Goal: Information Seeking & Learning: Learn about a topic

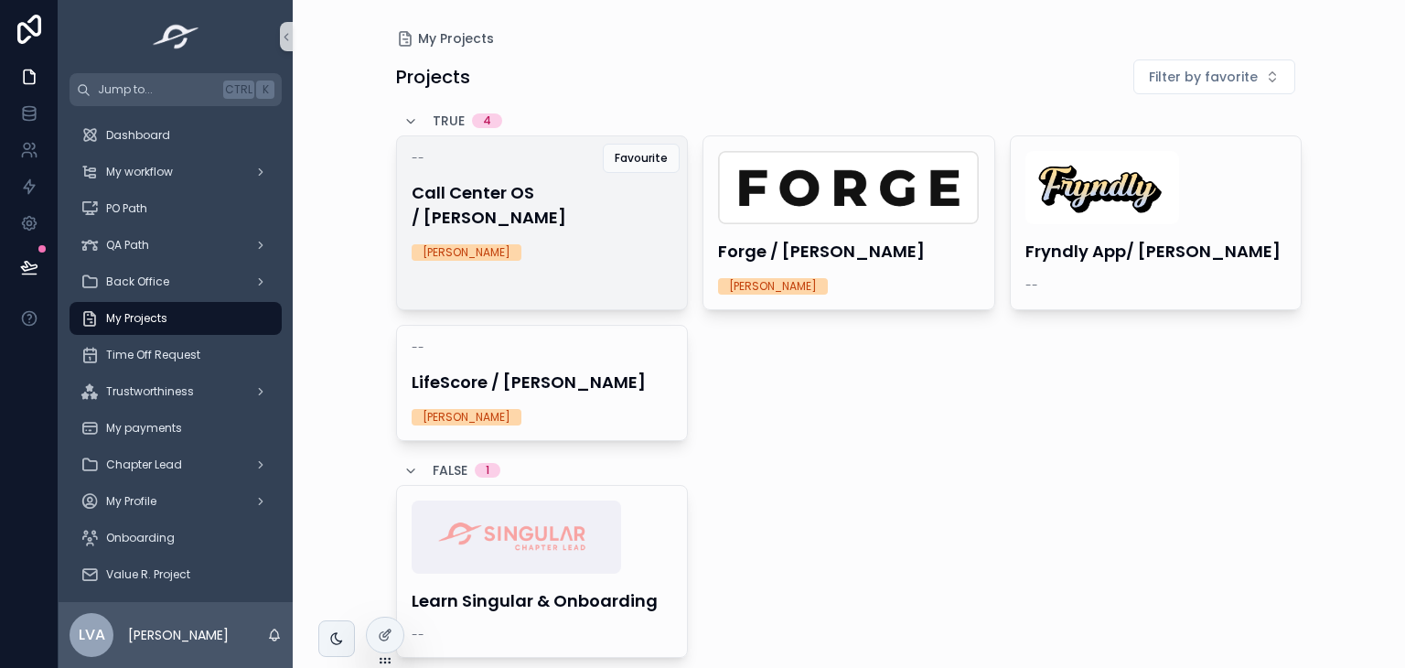
click at [473, 218] on div "-- Call Center OS / [PERSON_NAME] [PERSON_NAME]" at bounding box center [542, 205] width 291 height 139
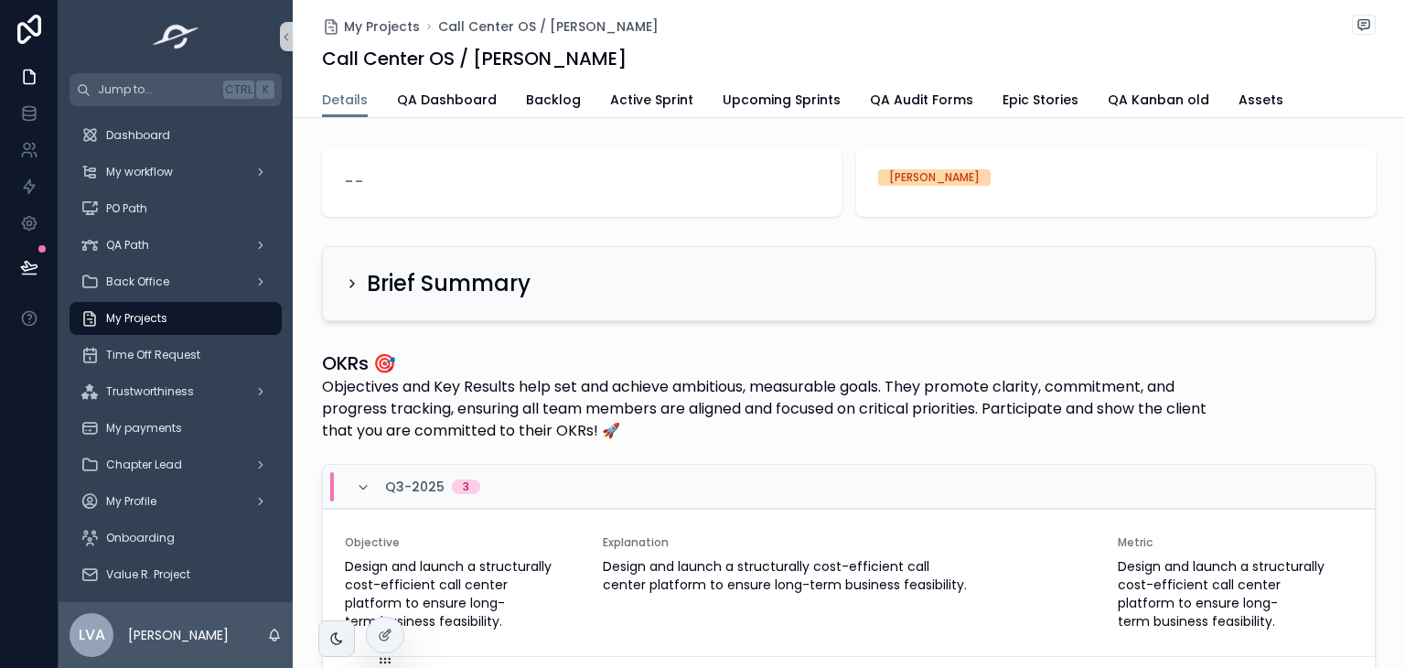
click at [699, 94] on div "Details QA Dashboard Backlog Active Sprint Upcoming Sprints QA Audit Forms Epic…" at bounding box center [849, 99] width 1054 height 35
click at [633, 96] on span "Active Sprint" at bounding box center [651, 100] width 83 height 18
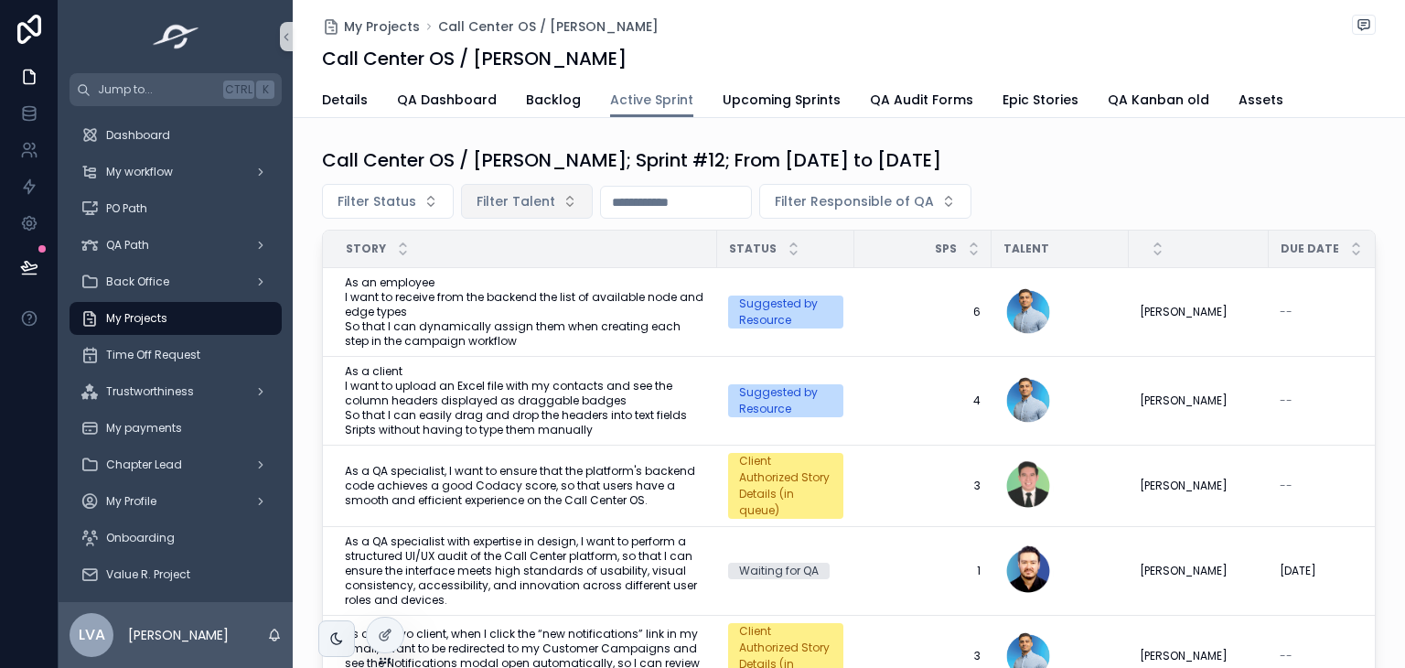
click at [512, 199] on span "Filter Talent" at bounding box center [516, 201] width 79 height 18
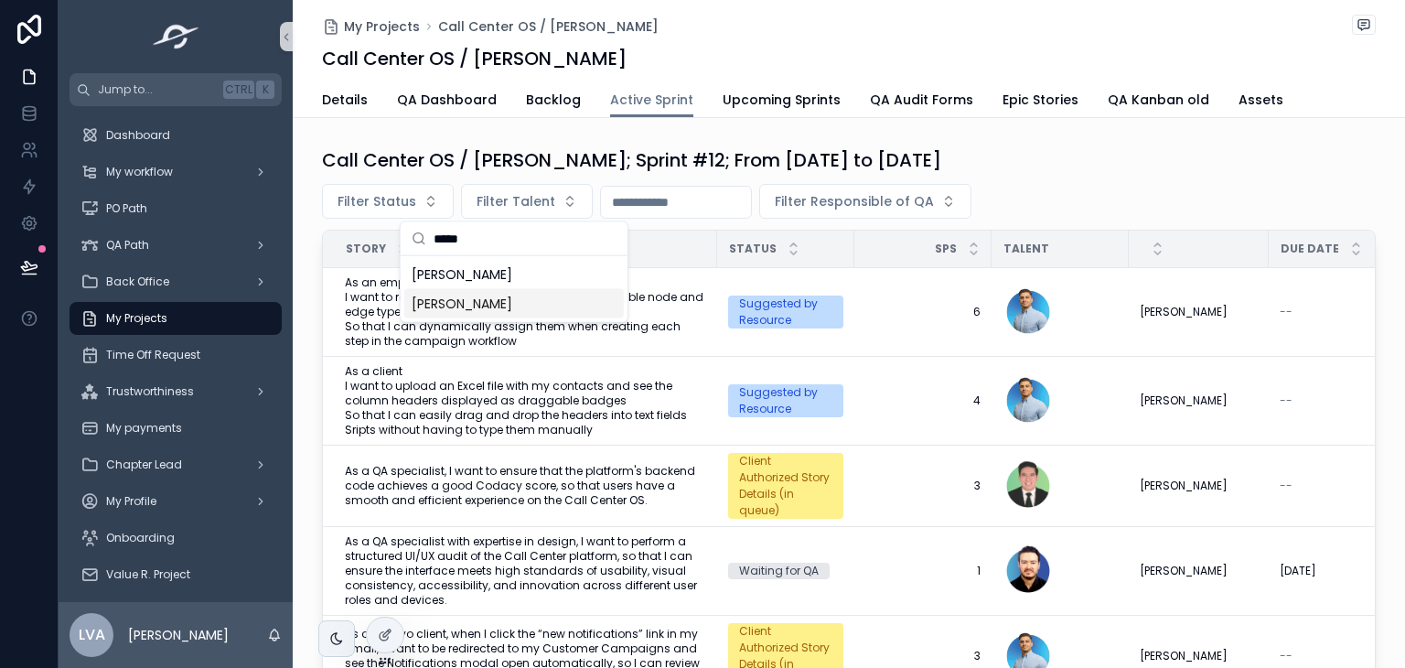
type input "*****"
click at [512, 274] on span "[PERSON_NAME]" at bounding box center [462, 274] width 101 height 18
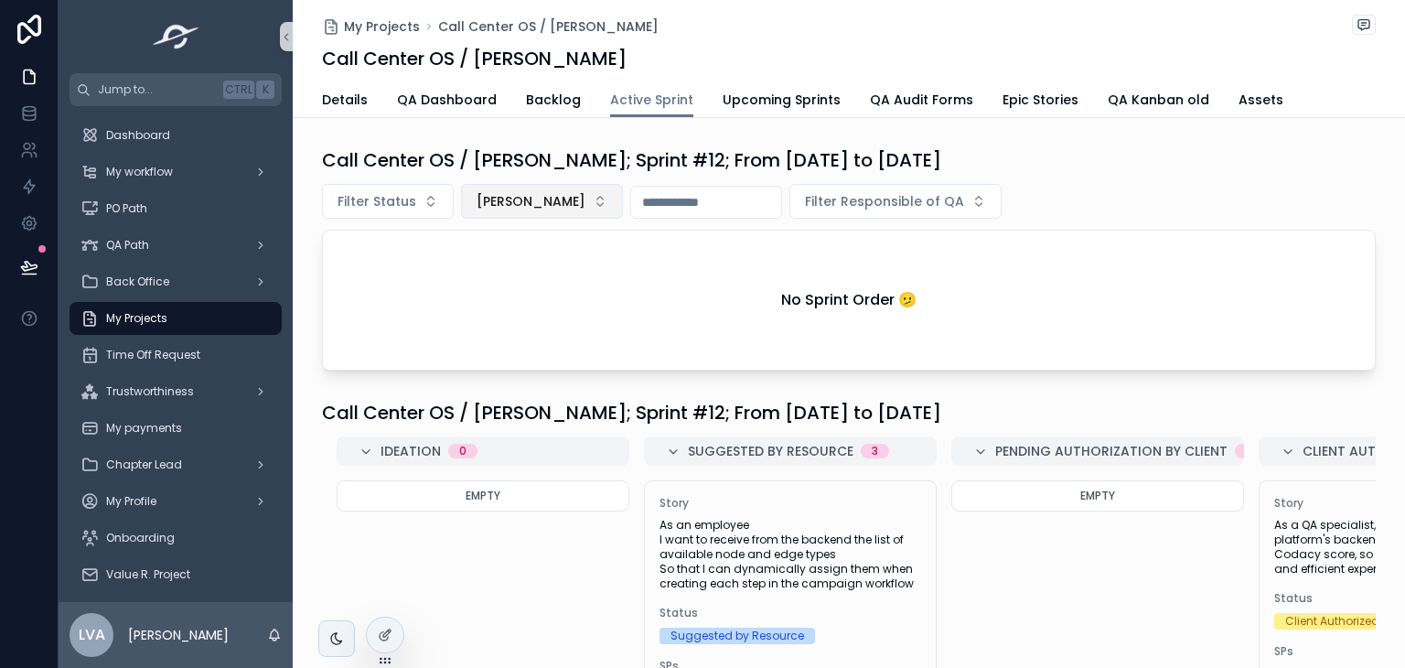
click at [586, 192] on span "[PERSON_NAME]" at bounding box center [531, 201] width 109 height 18
type input "*****"
click at [563, 305] on span "[PERSON_NAME]" at bounding box center [512, 304] width 101 height 18
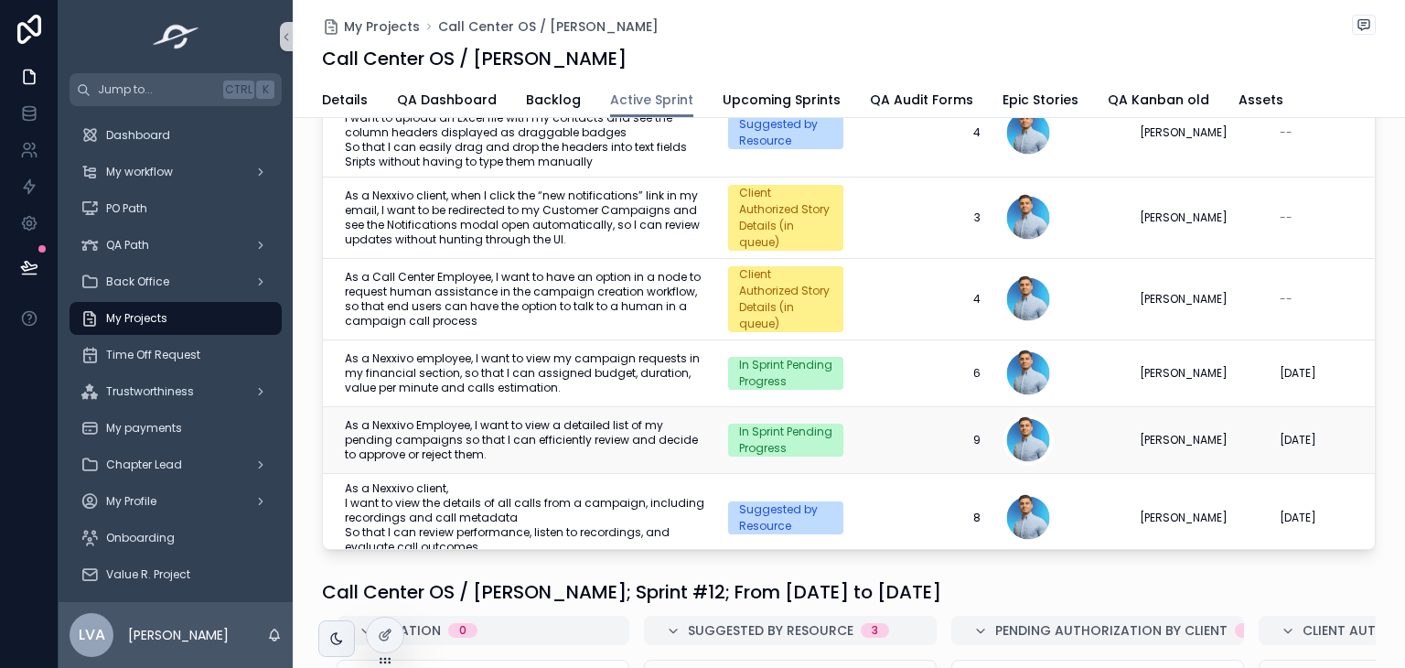
scroll to position [91, 0]
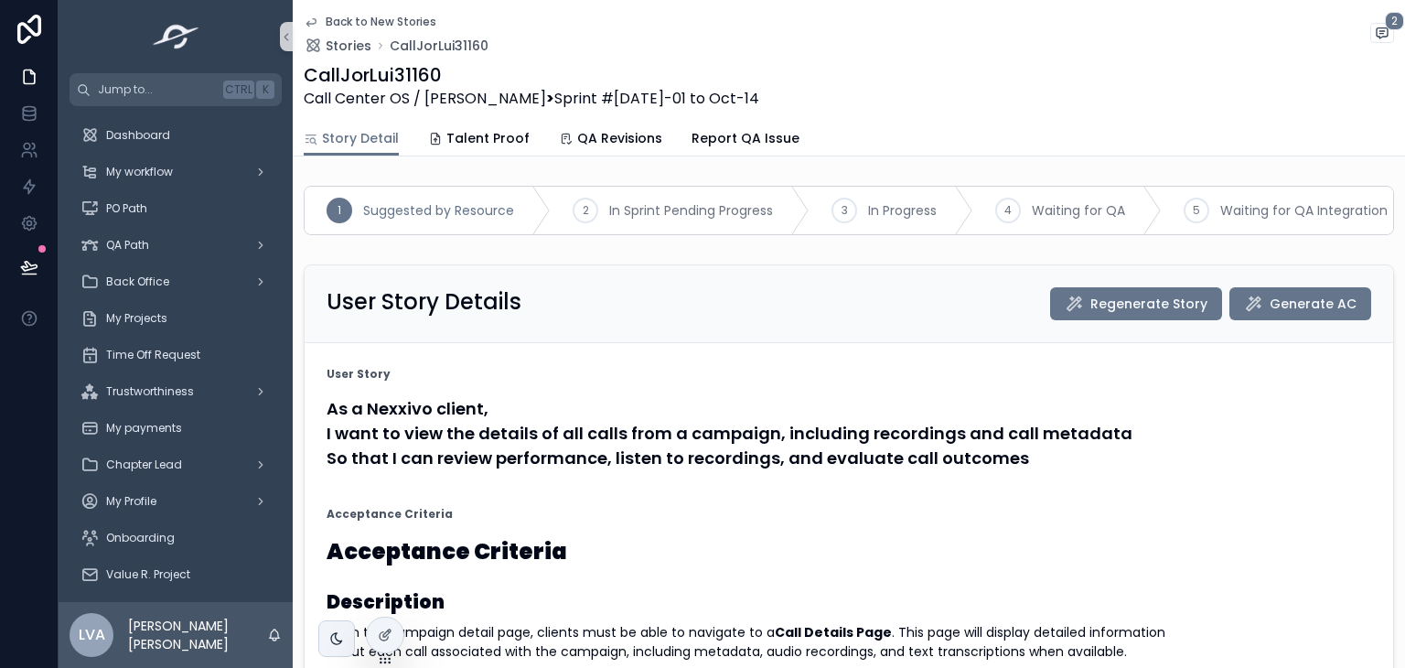
click at [621, 452] on h4 "As a Nexxivo client, I want to view the details of all calls from a campaign, i…" at bounding box center [849, 433] width 1045 height 74
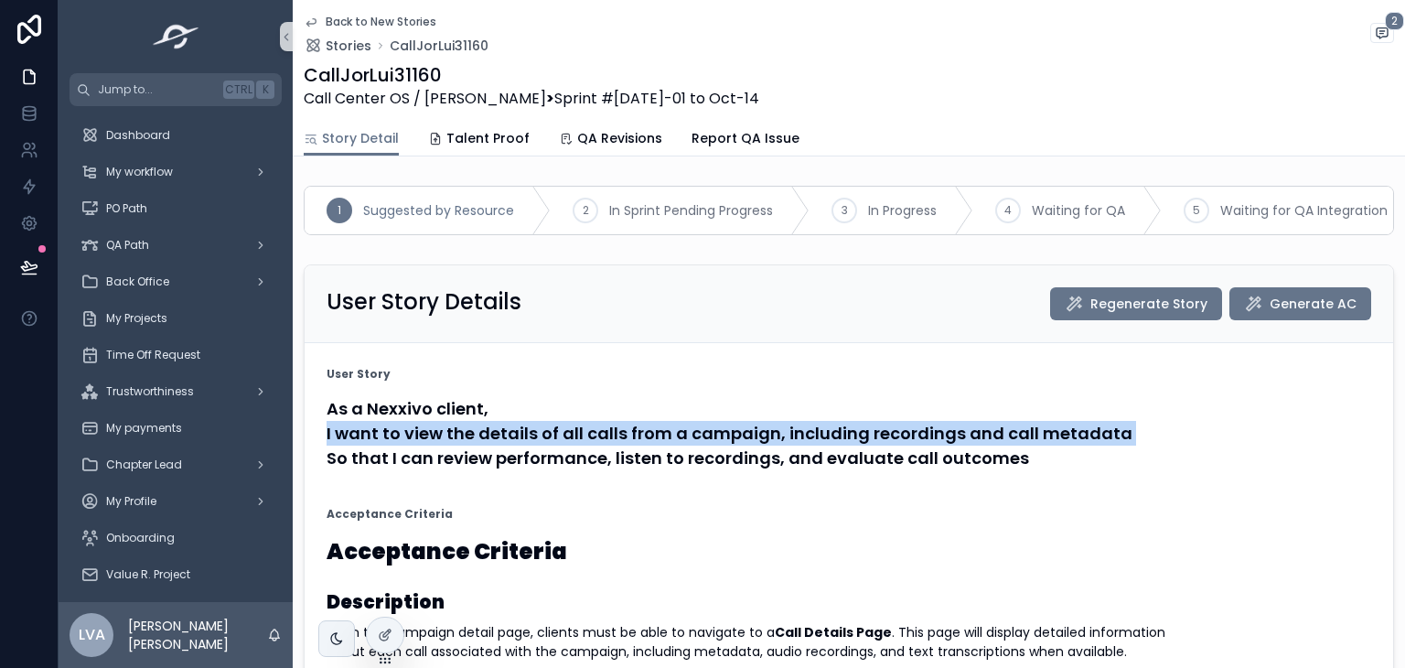
click at [621, 452] on h4 "As a Nexxivo client, I want to view the details of all calls from a campaign, i…" at bounding box center [849, 433] width 1045 height 74
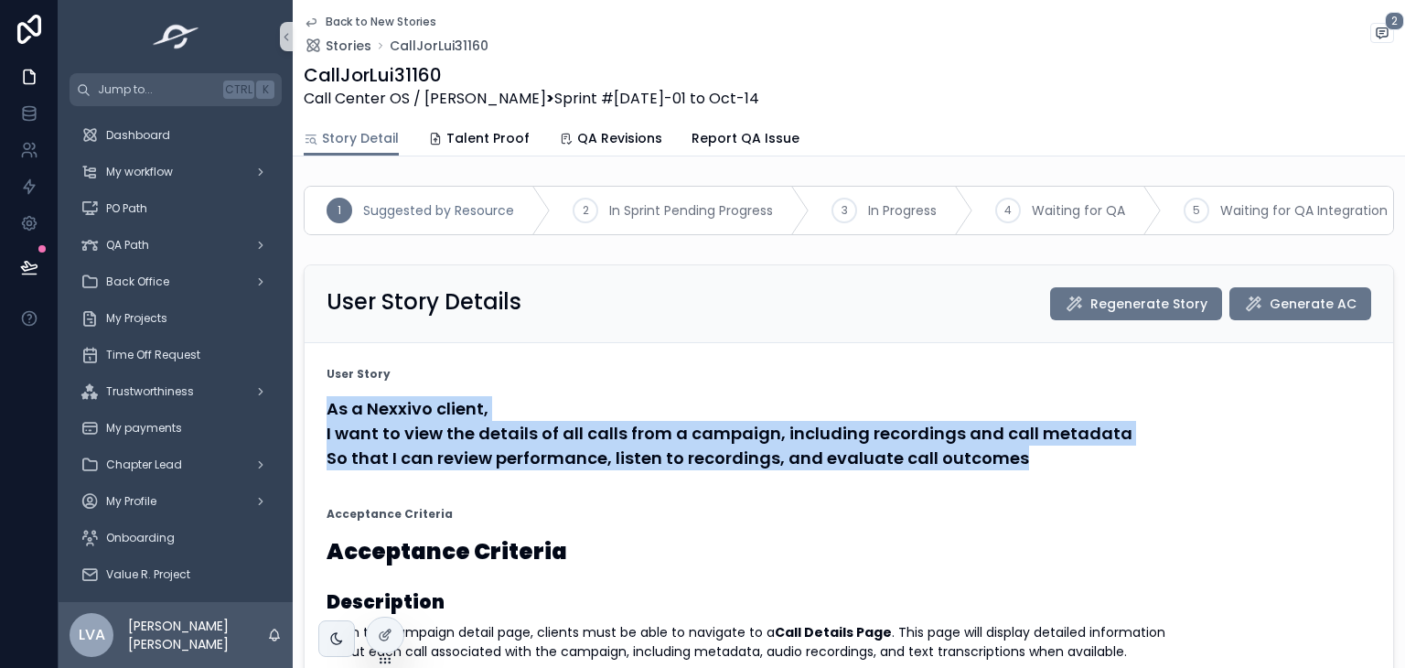
drag, startPoint x: 1027, startPoint y: 467, endPoint x: 300, endPoint y: 411, distance: 729.5
copy h4 "As a Nexxivo client, I want to view the details of all calls from a campaign, i…"
